Goal: Check status: Check status

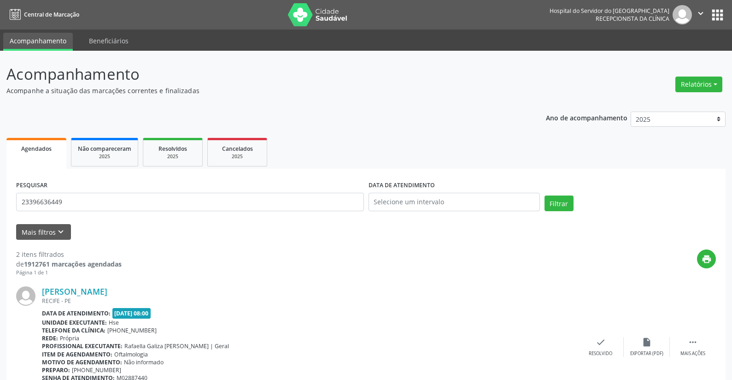
type input "23396636449"
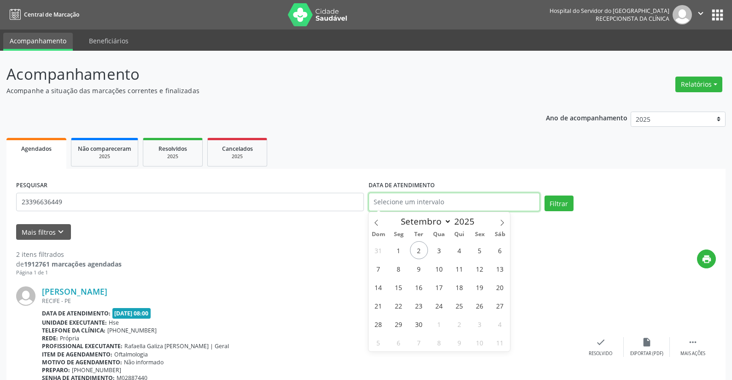
click at [396, 203] on input "text" at bounding box center [454, 202] width 171 height 18
click at [417, 249] on span "2" at bounding box center [419, 250] width 18 height 18
type input "[DATE]"
click at [417, 249] on span "2" at bounding box center [419, 250] width 18 height 18
select select "8"
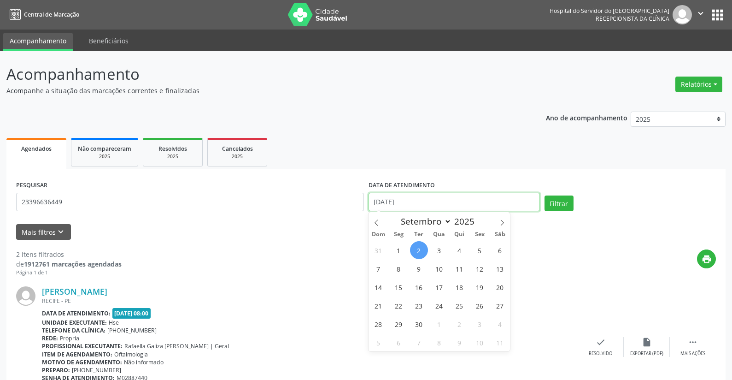
drag, startPoint x: 415, startPoint y: 198, endPoint x: 385, endPoint y: 193, distance: 29.8
click at [385, 193] on input "[DATE]" at bounding box center [454, 202] width 171 height 18
drag, startPoint x: 416, startPoint y: 202, endPoint x: 338, endPoint y: 183, distance: 79.7
click at [338, 183] on div "PESQUISAR 23396636449 DATA DE ATENDIMENTO [DATE] Filtrar" at bounding box center [366, 197] width 704 height 39
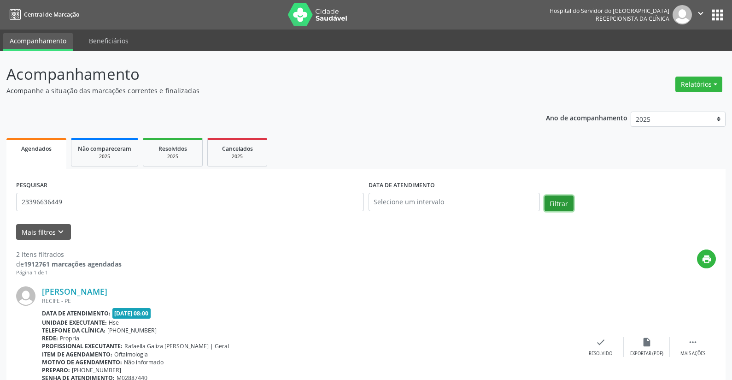
click at [559, 200] on button "Filtrar" at bounding box center [559, 203] width 29 height 16
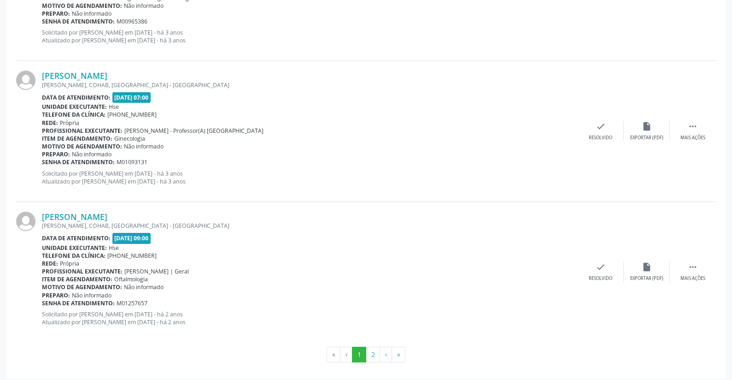
scroll to position [2050, 0]
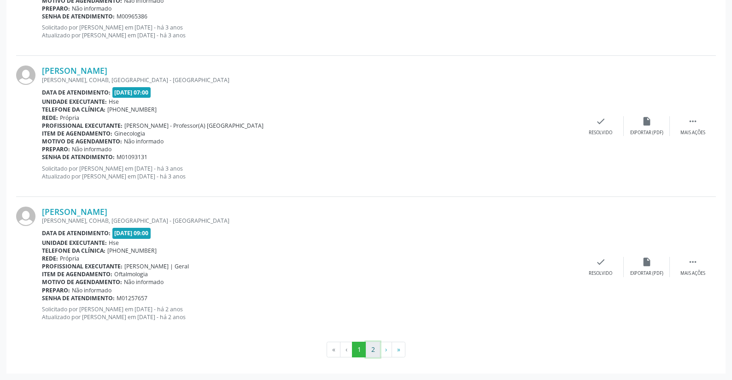
click at [371, 347] on button "2" at bounding box center [373, 349] width 14 height 16
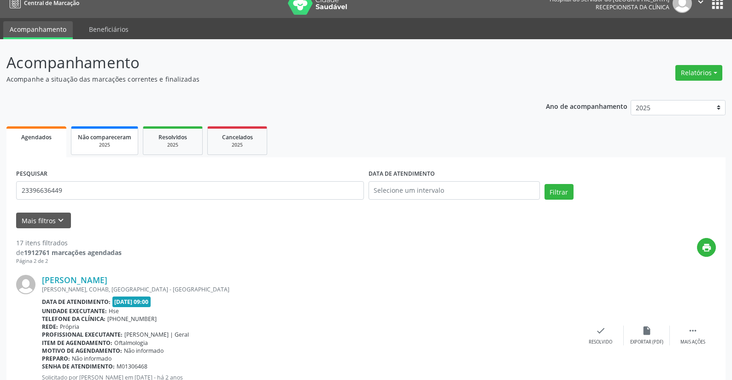
scroll to position [0, 0]
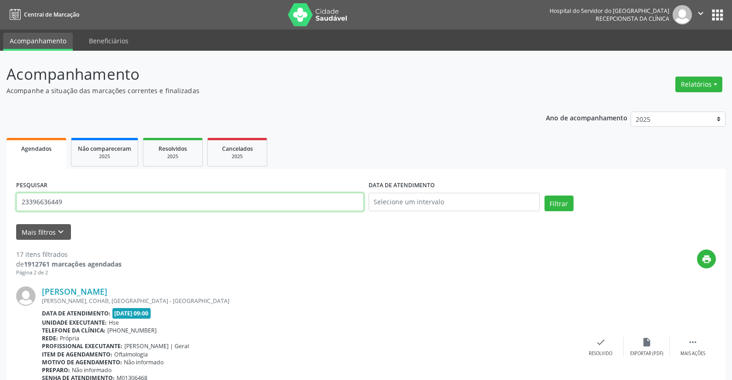
click at [75, 200] on input "23396636449" at bounding box center [190, 202] width 348 height 18
type input "2"
